Goal: Information Seeking & Learning: Learn about a topic

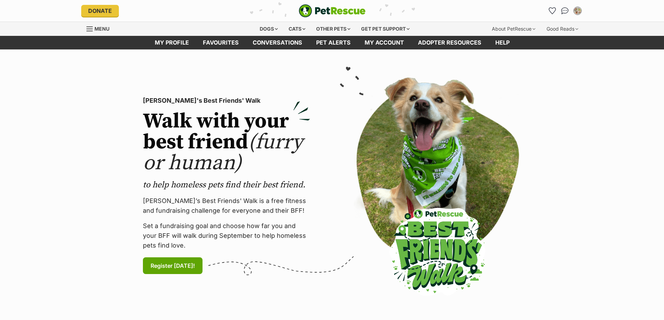
click at [552, 12] on icon "Favourites" at bounding box center [552, 11] width 7 height 6
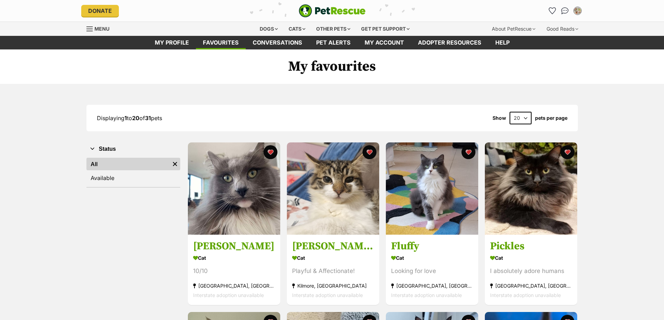
click at [253, 192] on img at bounding box center [234, 188] width 92 height 92
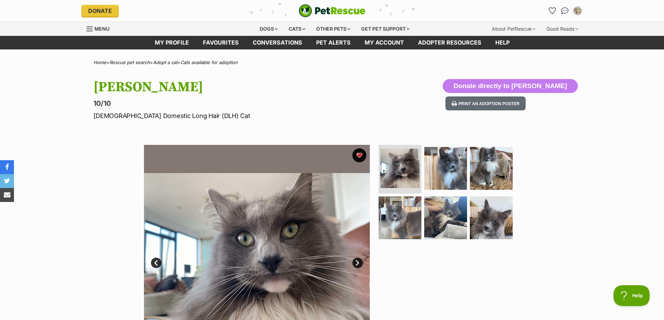
click at [401, 216] on img at bounding box center [399, 217] width 43 height 43
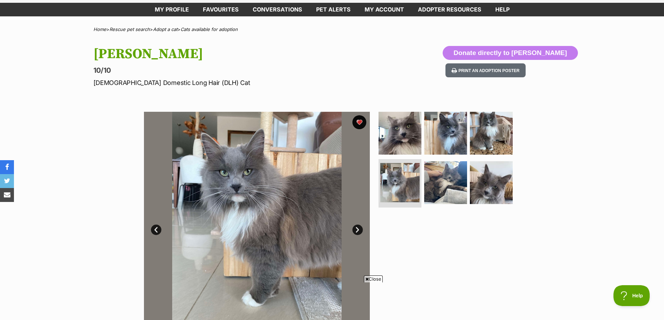
scroll to position [35, 0]
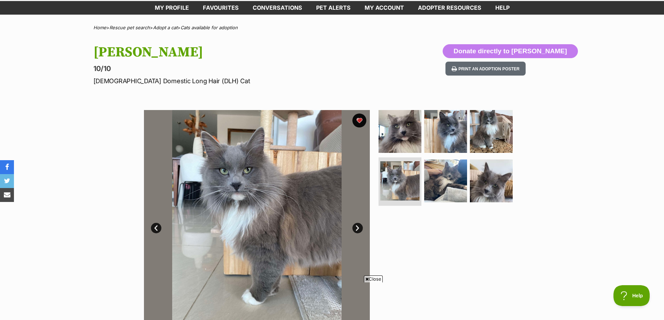
click at [379, 279] on span "Close" at bounding box center [373, 279] width 19 height 7
click at [480, 133] on img at bounding box center [491, 131] width 43 height 43
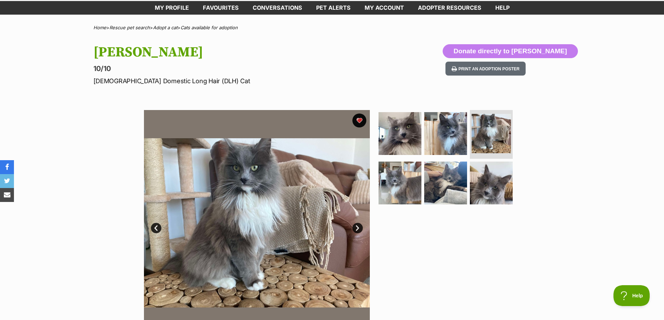
click at [391, 182] on img at bounding box center [399, 183] width 43 height 43
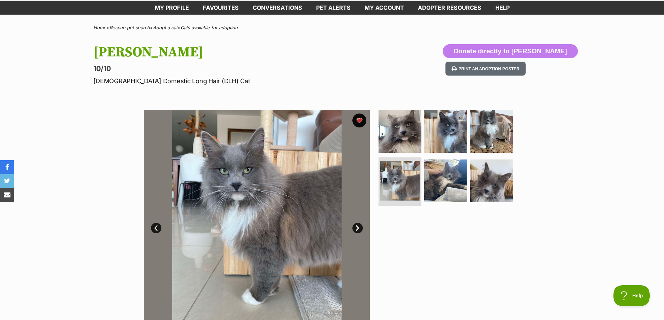
click at [447, 140] on img at bounding box center [445, 131] width 43 height 43
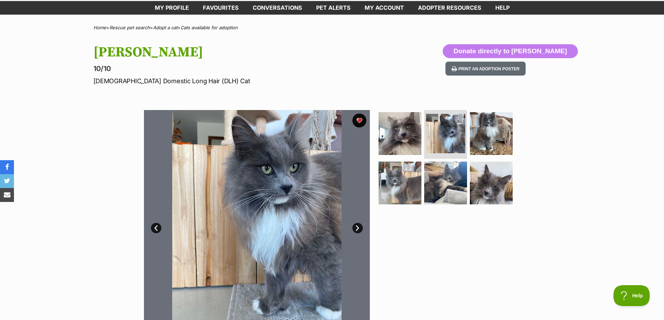
click at [458, 181] on img at bounding box center [445, 183] width 43 height 43
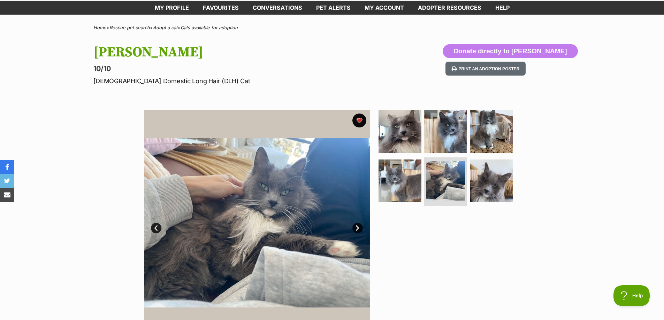
click at [491, 188] on img at bounding box center [491, 181] width 43 height 43
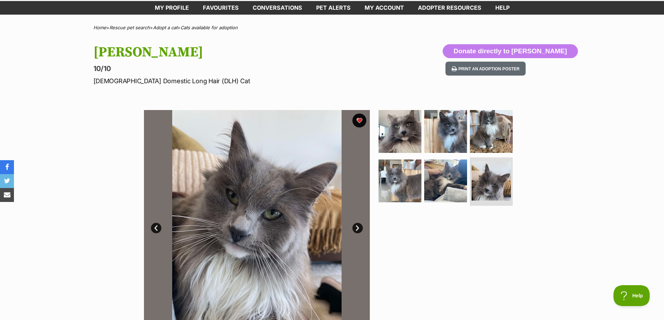
click at [486, 129] on img at bounding box center [491, 131] width 43 height 43
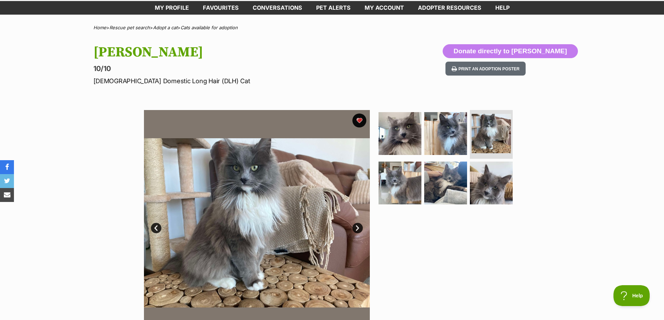
click at [432, 140] on img at bounding box center [445, 133] width 43 height 43
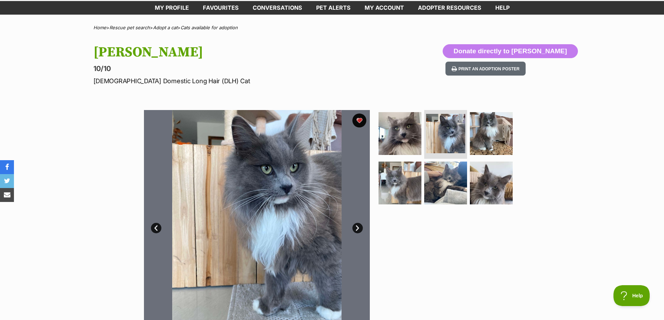
click at [407, 187] on img at bounding box center [399, 183] width 43 height 43
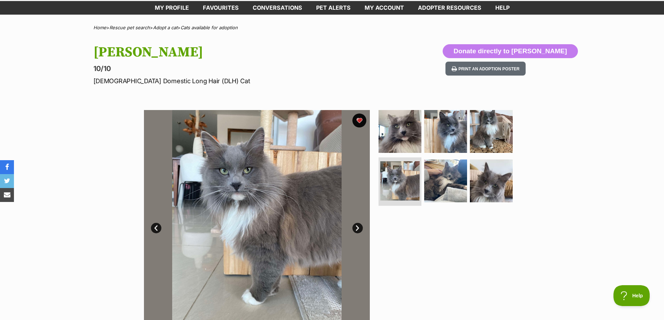
scroll to position [0, 0]
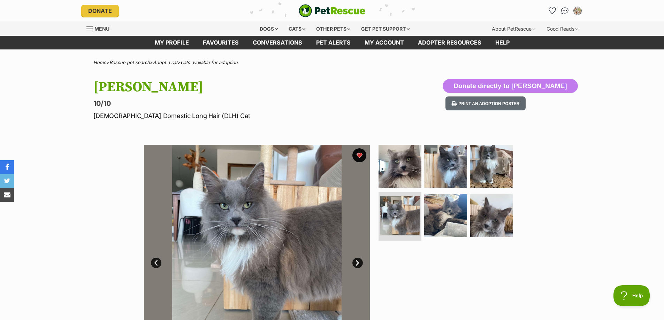
click at [551, 13] on icon "Favourites" at bounding box center [552, 11] width 7 height 6
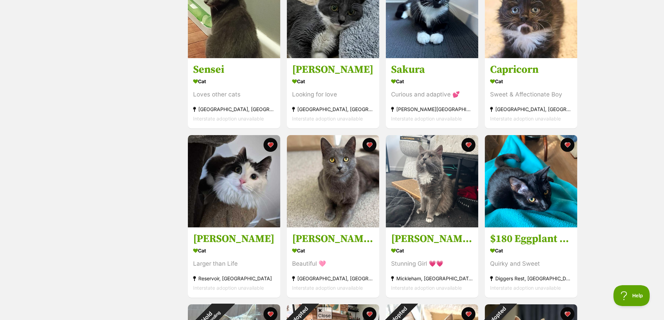
scroll to position [383, 0]
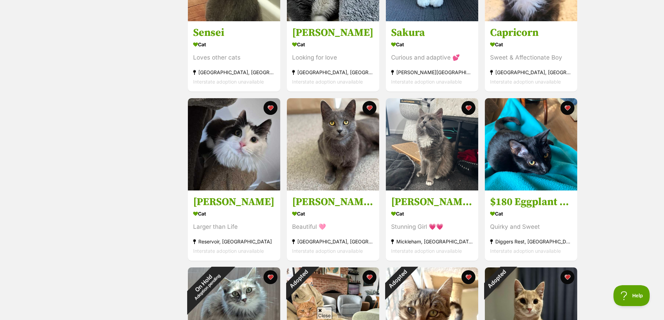
click at [429, 161] on img at bounding box center [432, 144] width 92 height 92
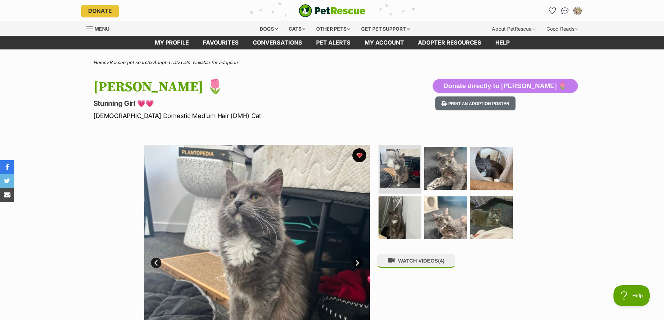
click at [457, 181] on img at bounding box center [445, 168] width 43 height 43
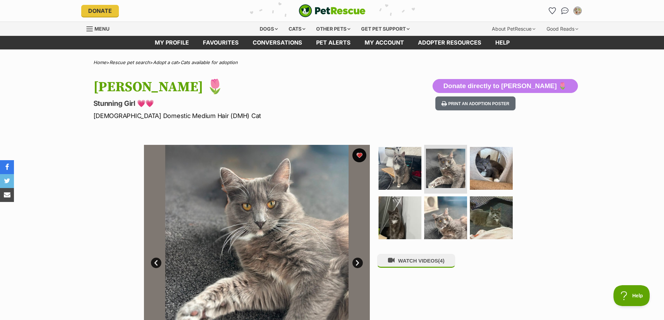
click at [496, 179] on img at bounding box center [491, 168] width 43 height 43
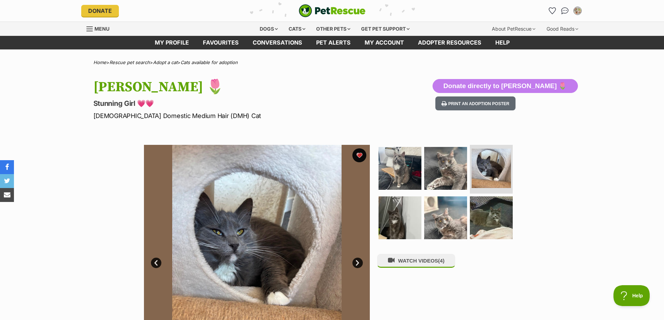
click at [493, 212] on img at bounding box center [491, 217] width 43 height 43
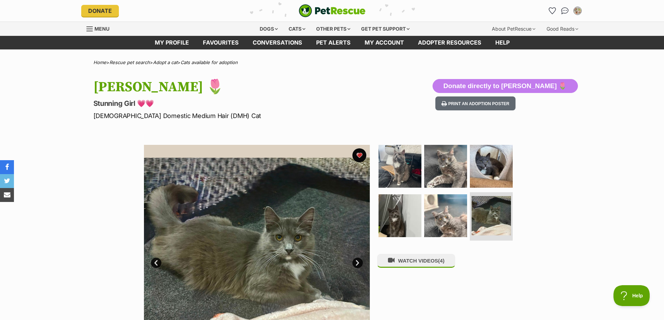
click at [408, 214] on img at bounding box center [399, 215] width 43 height 43
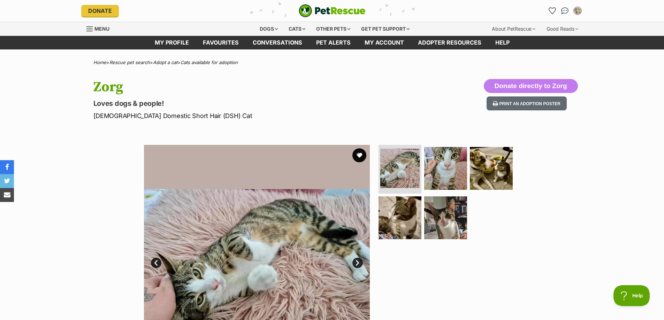
click at [550, 11] on icon "Favourites" at bounding box center [552, 11] width 7 height 6
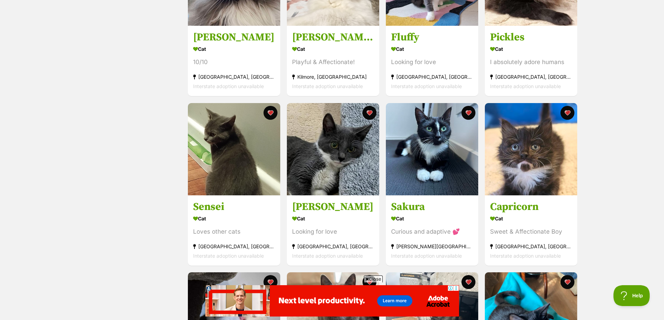
click at [315, 207] on h3 "Tommy" at bounding box center [333, 206] width 82 height 13
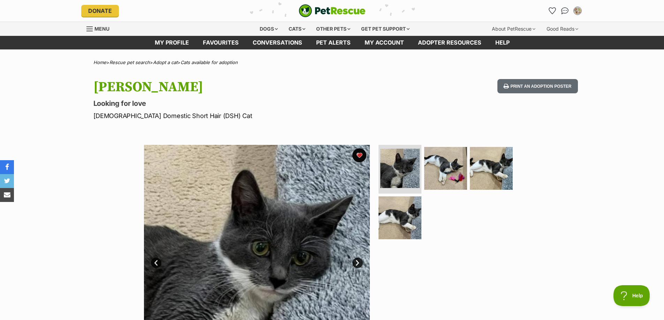
click at [550, 12] on icon "Favourites" at bounding box center [551, 10] width 7 height 7
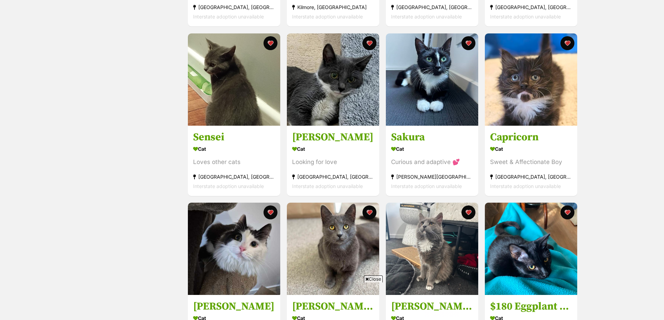
click at [531, 138] on h3 "Capricorn" at bounding box center [531, 137] width 82 height 13
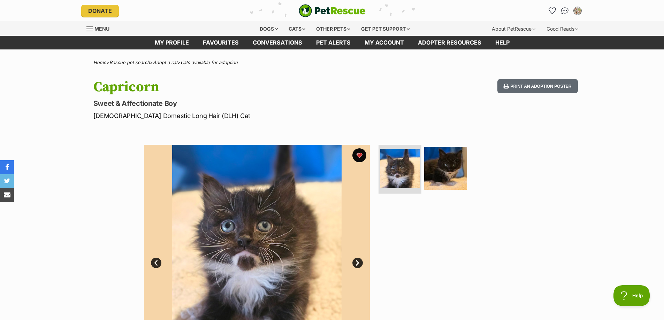
click at [551, 11] on icon "Favourites" at bounding box center [552, 11] width 7 height 6
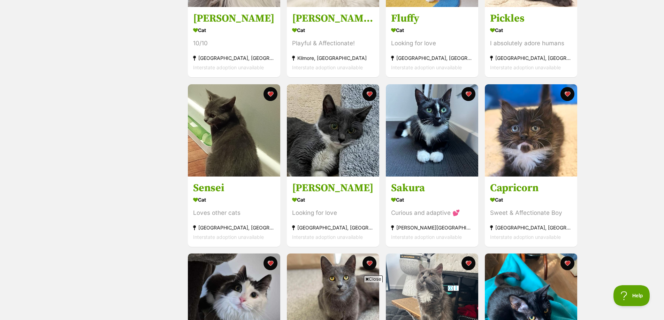
scroll to position [244, 0]
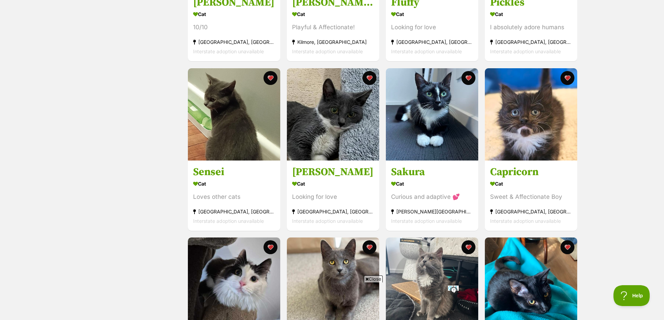
click at [424, 172] on h3 "Sakura" at bounding box center [432, 171] width 82 height 13
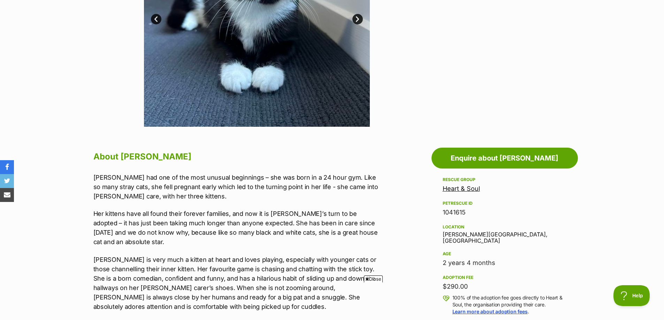
scroll to position [35, 0]
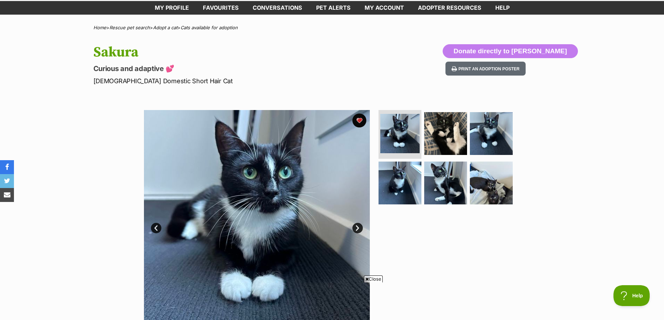
click at [441, 135] on img at bounding box center [445, 133] width 43 height 43
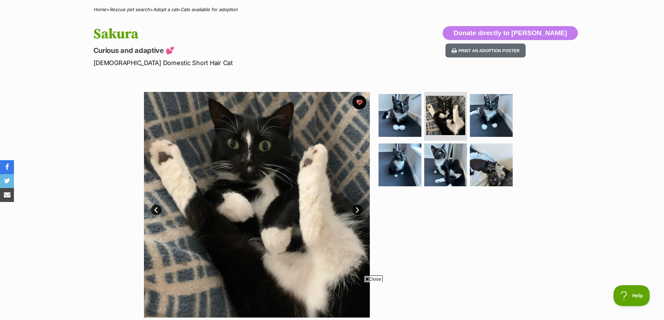
scroll to position [70, 0]
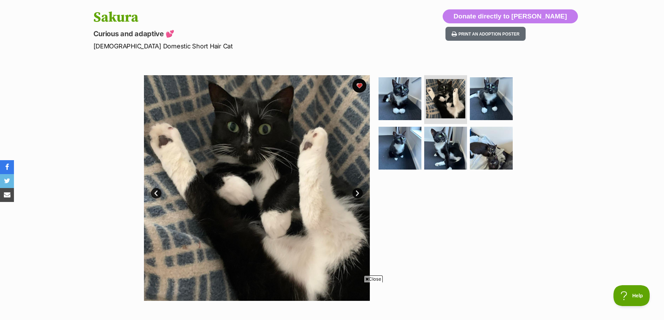
click at [372, 278] on span "Close" at bounding box center [373, 279] width 19 height 7
